Goal: Task Accomplishment & Management: Use online tool/utility

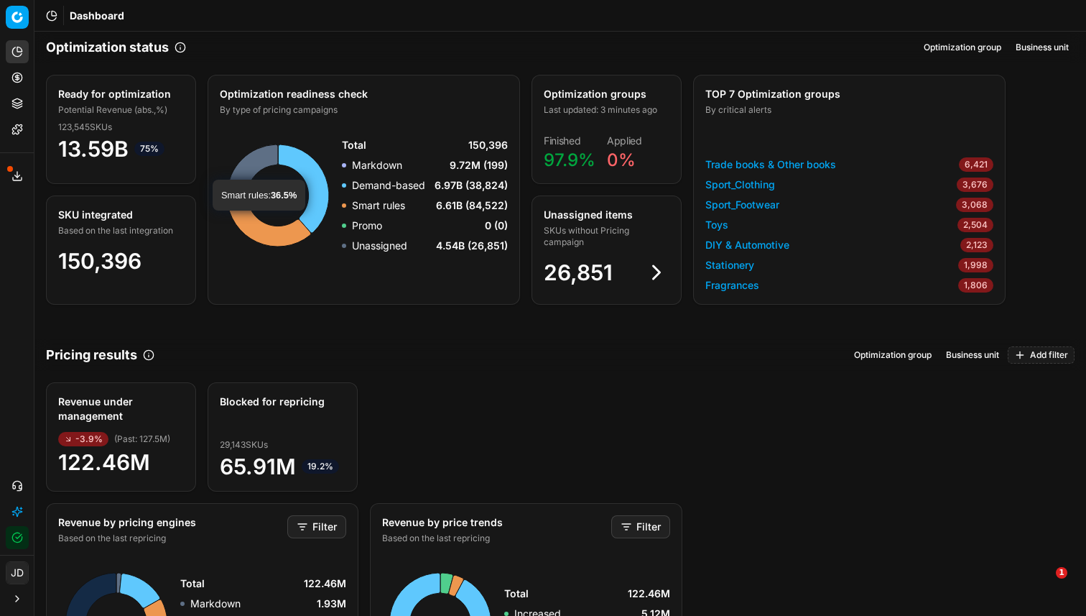
click at [22, 180] on icon at bounding box center [16, 175] width 11 height 11
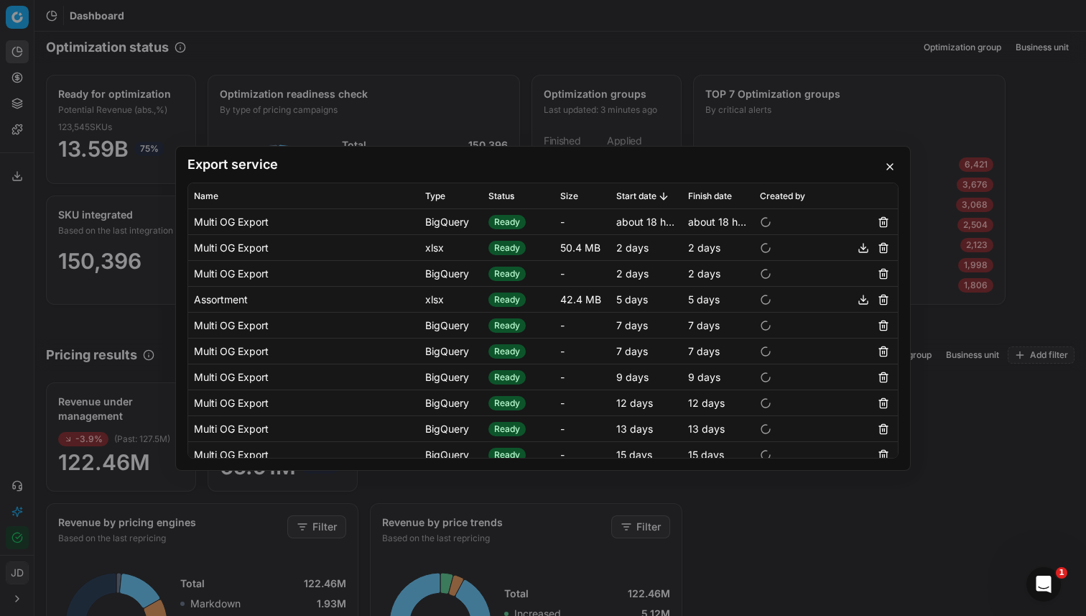
click at [894, 167] on button "button" at bounding box center [889, 166] width 17 height 17
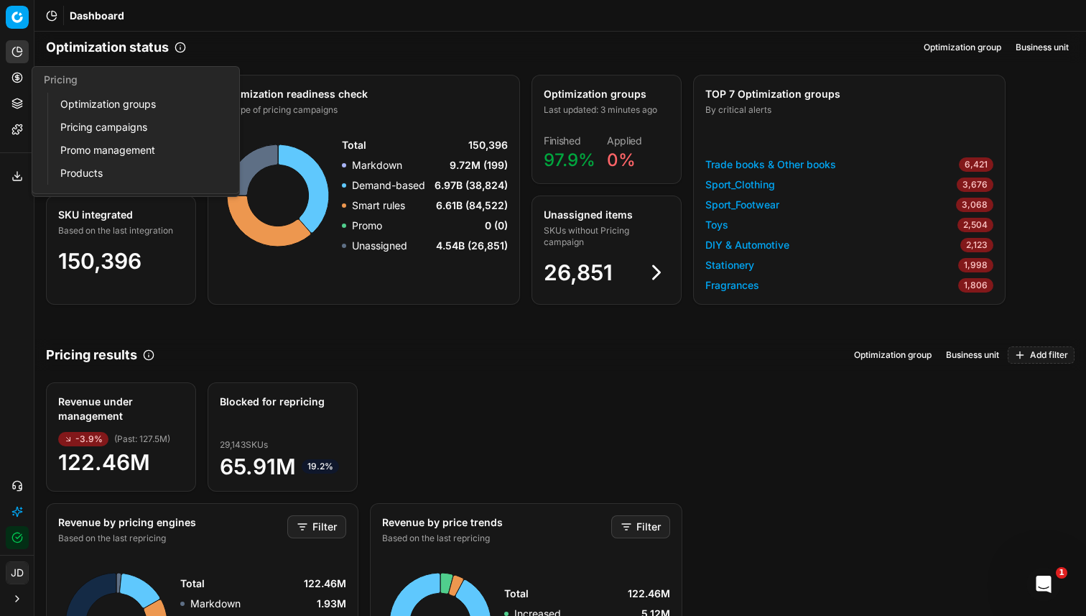
click at [15, 78] on icon at bounding box center [16, 77] width 11 height 11
click at [75, 97] on link "Optimization groups" at bounding box center [138, 104] width 167 height 20
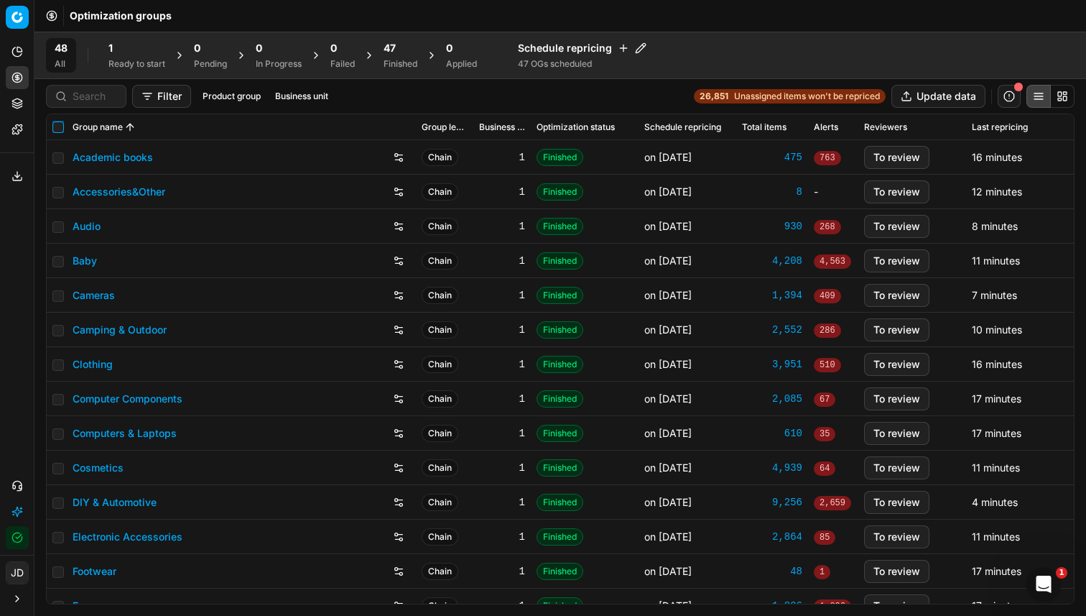
click at [61, 126] on input "checkbox" at bounding box center [57, 126] width 11 height 11
checkbox input "true"
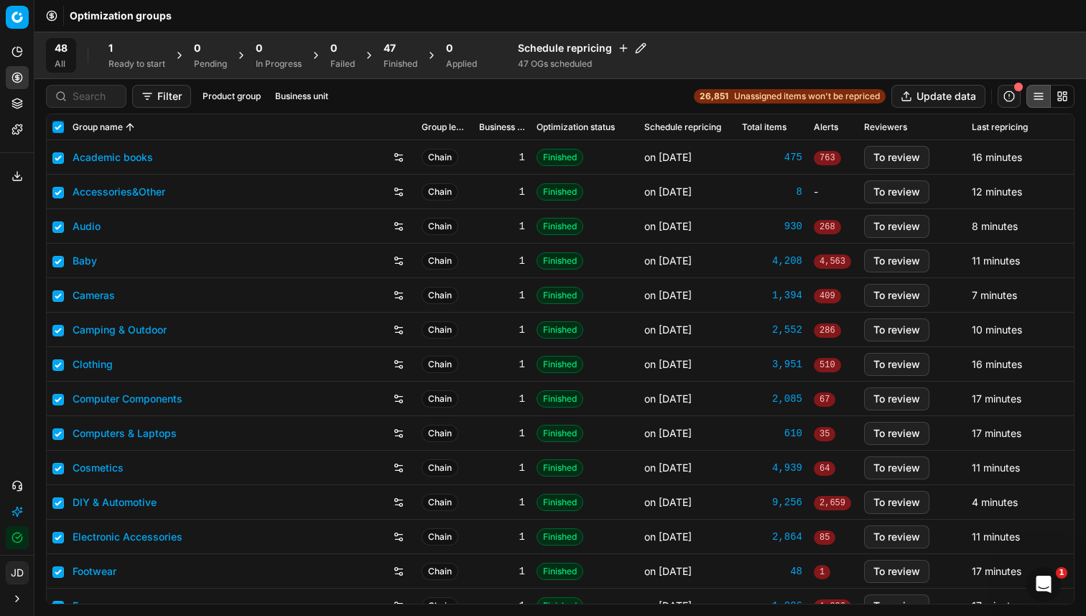
checkbox input "true"
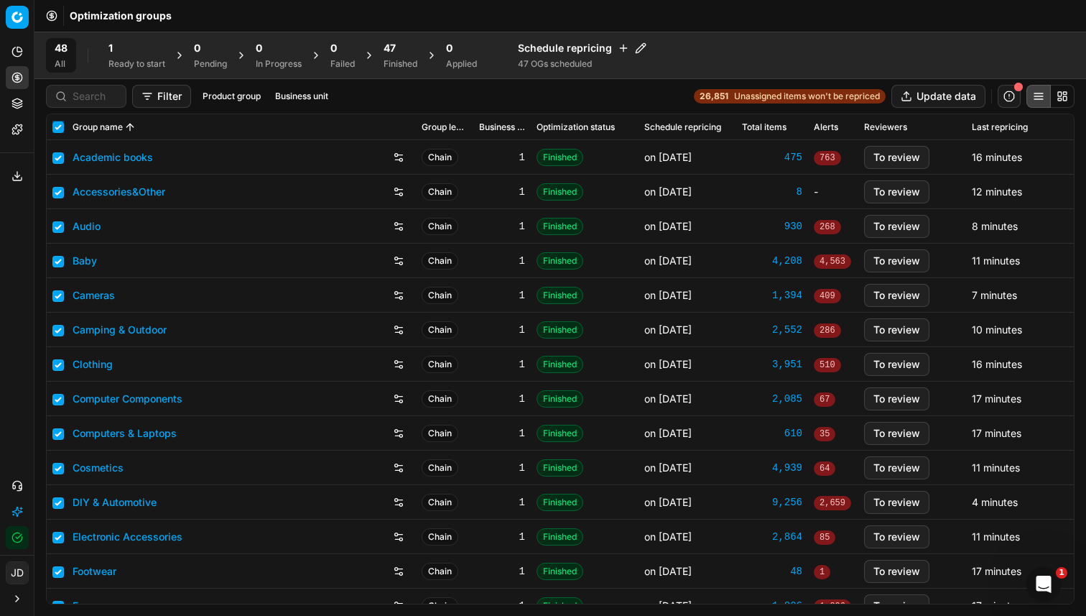
checkbox input "true"
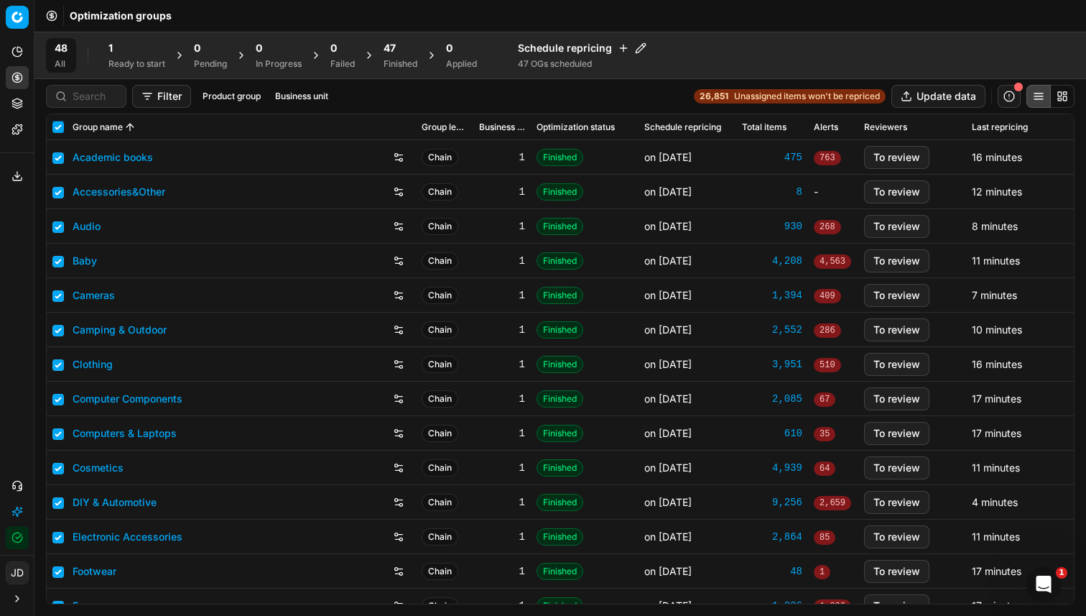
checkbox input "true"
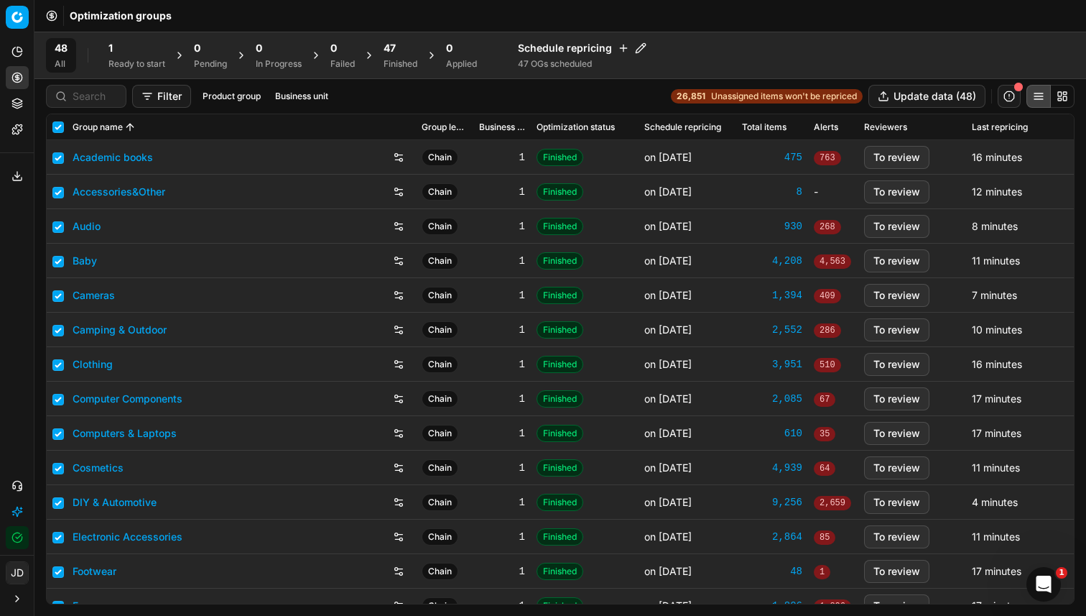
click at [405, 52] on div "47" at bounding box center [401, 48] width 34 height 14
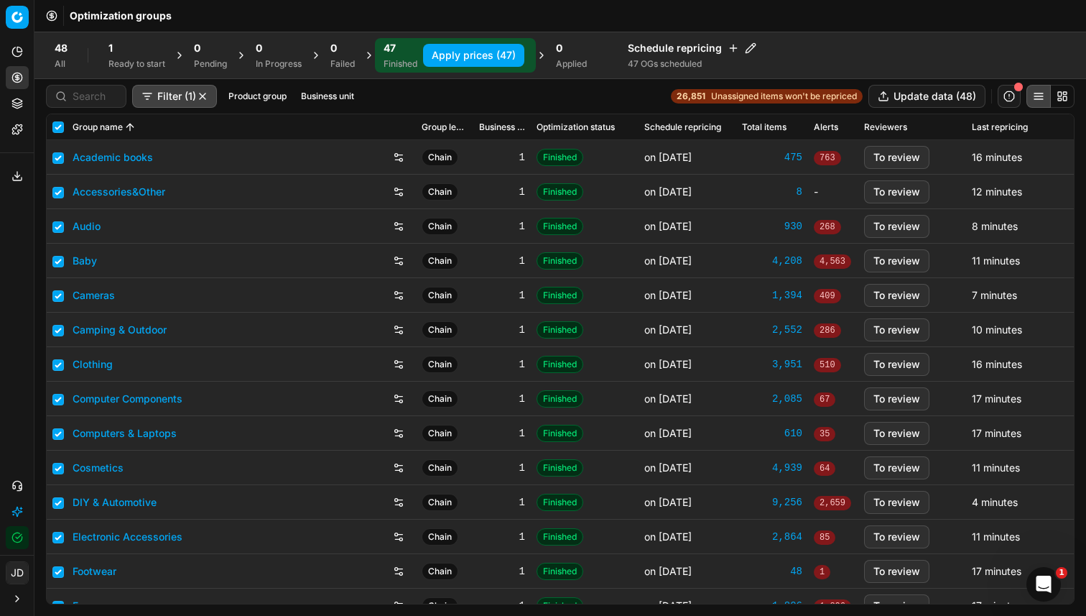
click at [513, 59] on button "Apply prices (47)" at bounding box center [473, 55] width 101 height 23
checkbox input "false"
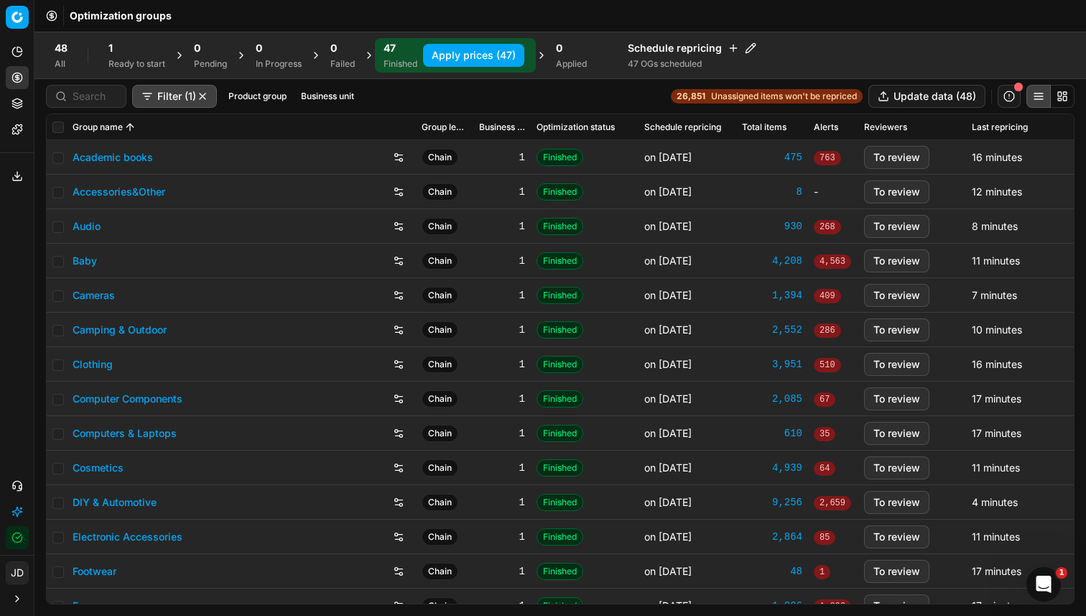
checkbox input "false"
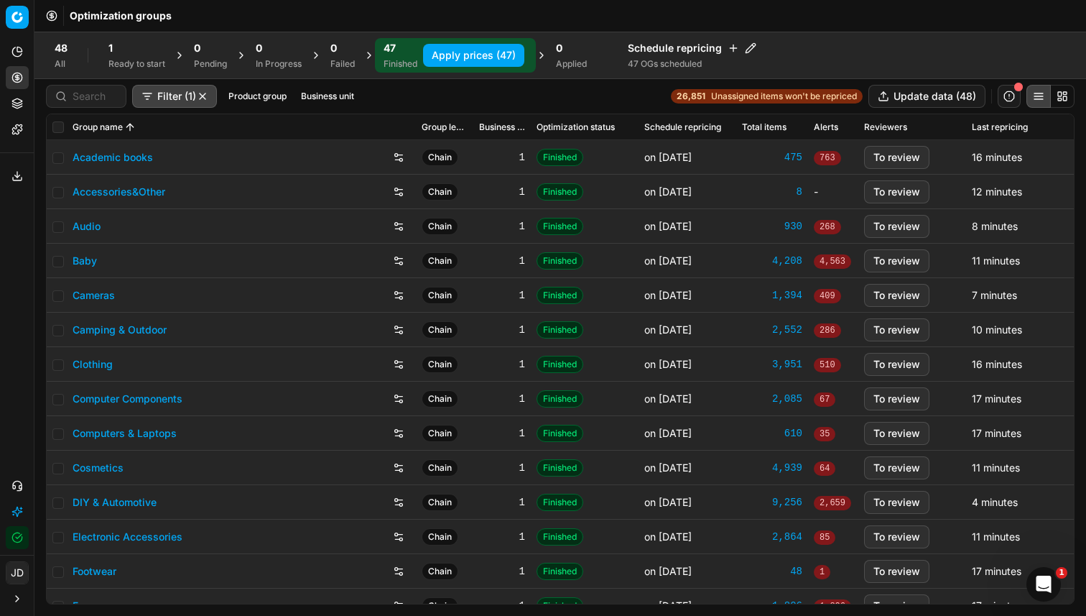
checkbox input "false"
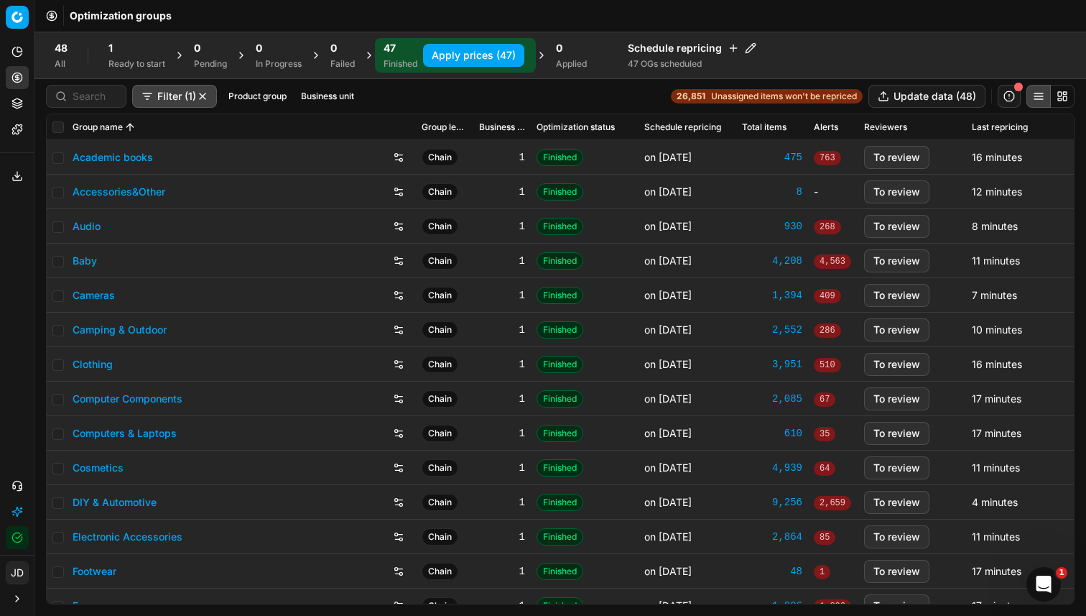
checkbox input "false"
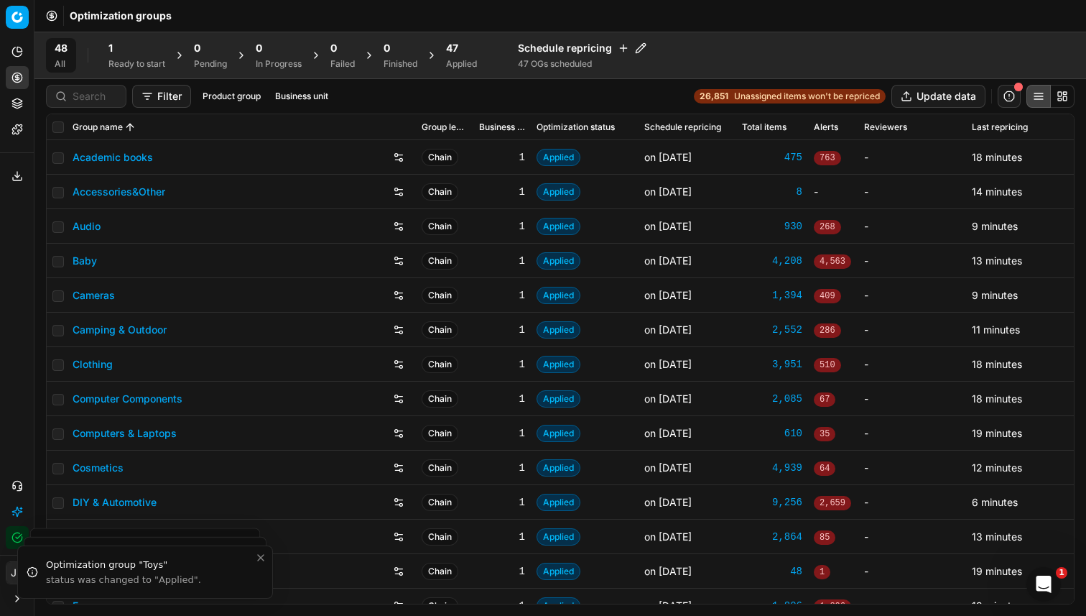
click at [442, 51] on div "47 Applied" at bounding box center [461, 55] width 48 height 34
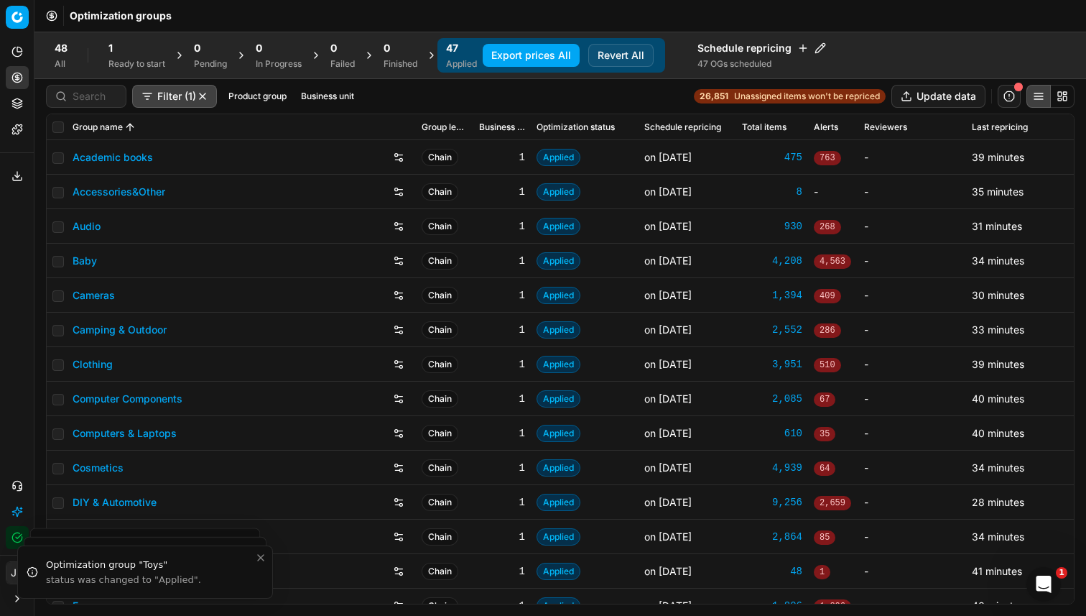
click at [126, 53] on div "1" at bounding box center [136, 48] width 57 height 14
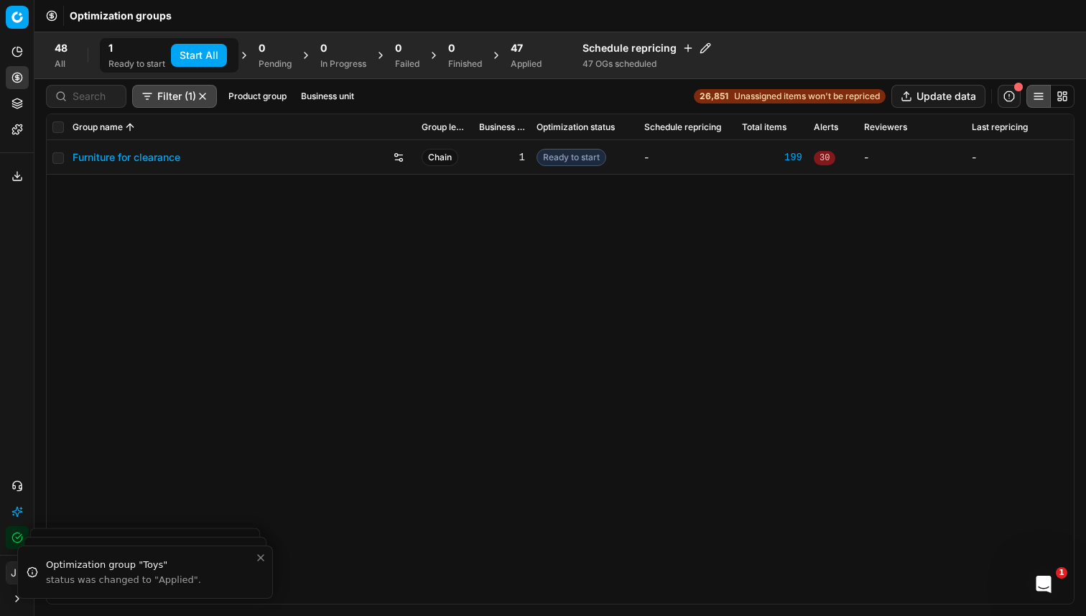
click at [200, 52] on button "Start All" at bounding box center [199, 55] width 56 height 23
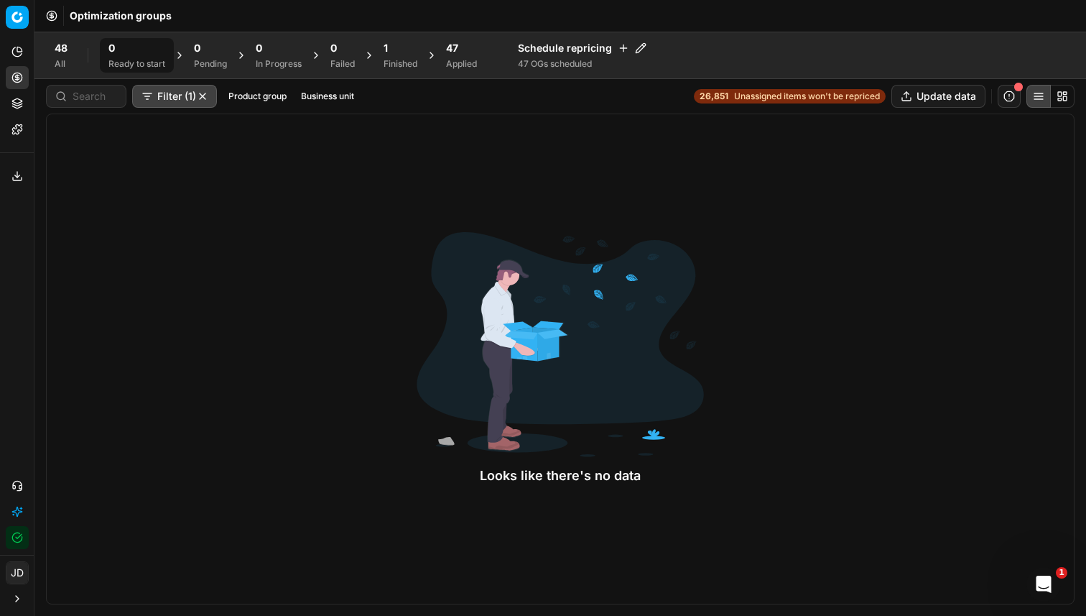
click at [399, 54] on div "1" at bounding box center [401, 48] width 34 height 14
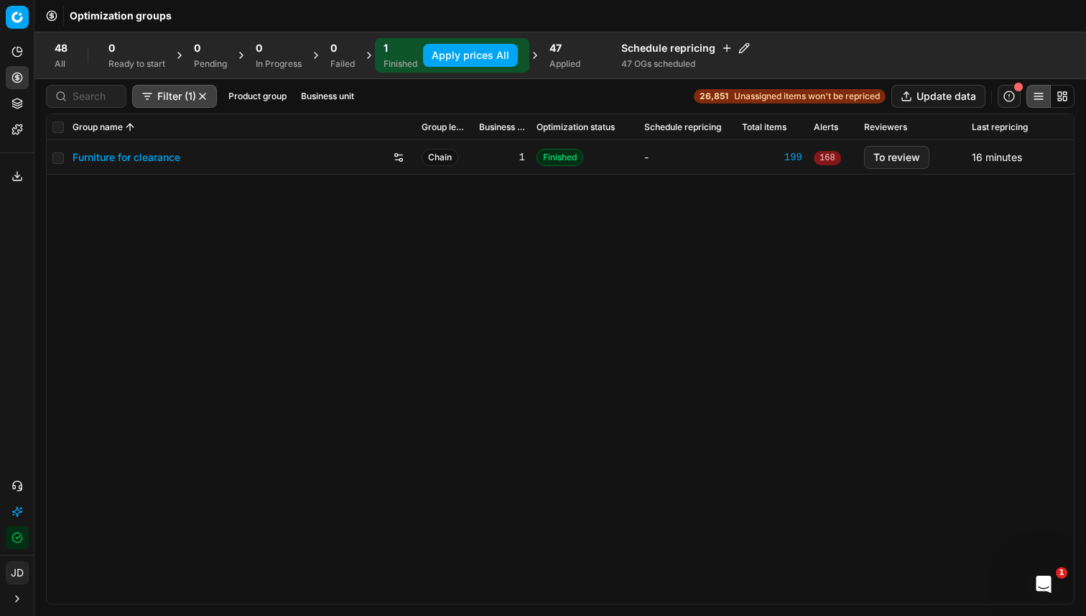
click at [454, 58] on button "Apply prices All" at bounding box center [470, 55] width 95 height 23
